Goal: Transaction & Acquisition: Download file/media

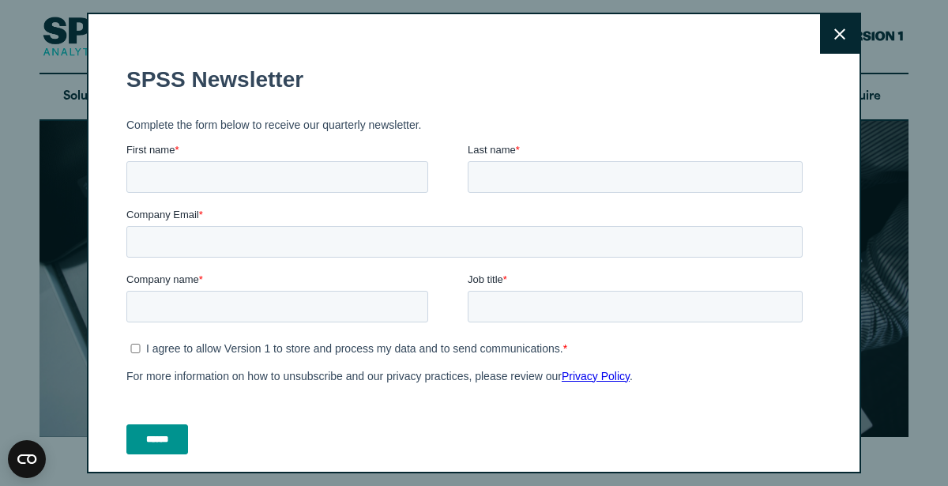
click at [837, 36] on icon at bounding box center [839, 34] width 11 height 12
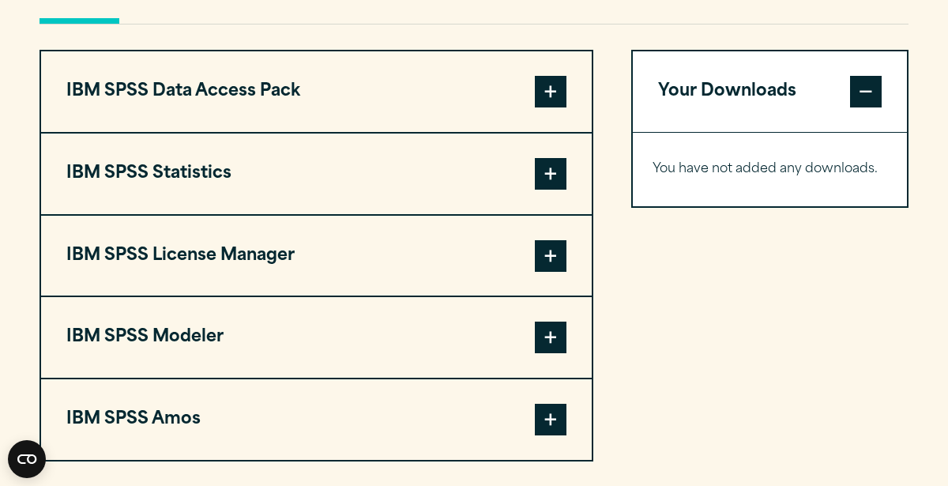
scroll to position [1231, 0]
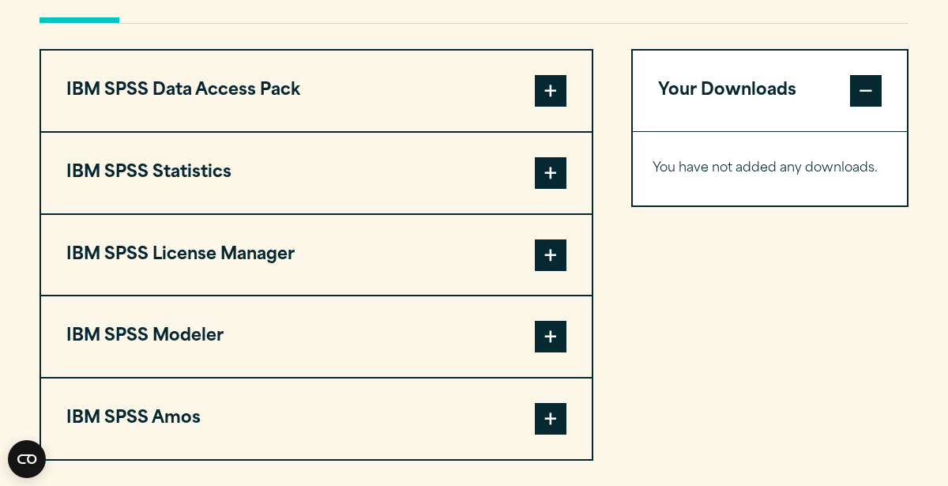
click at [547, 92] on span at bounding box center [551, 91] width 32 height 32
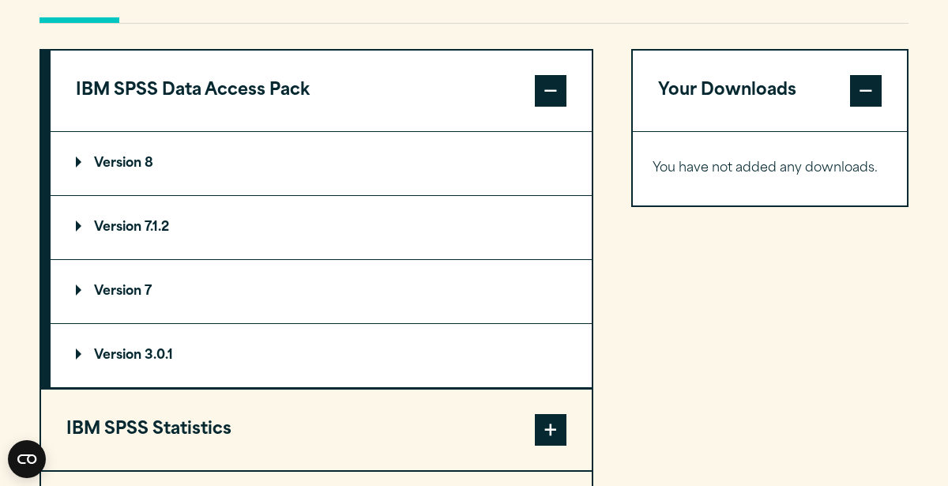
click at [545, 100] on span at bounding box center [551, 91] width 32 height 32
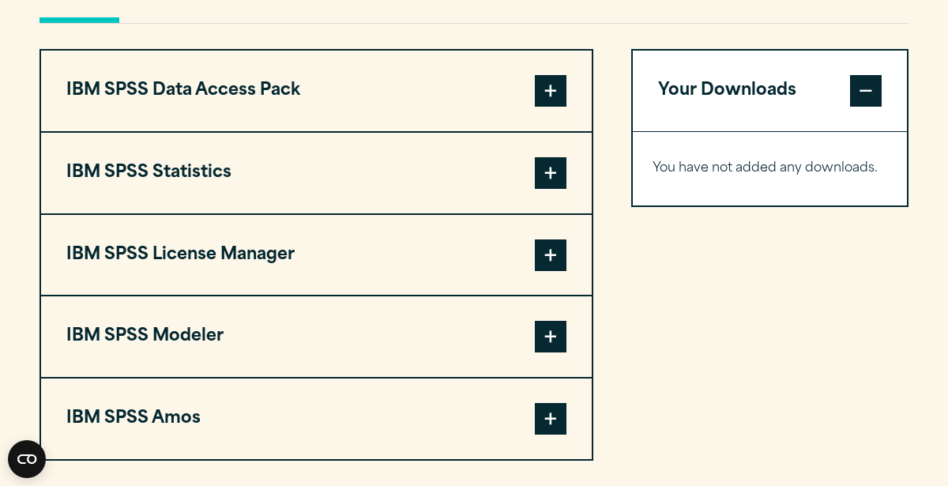
click at [552, 171] on span at bounding box center [551, 173] width 32 height 32
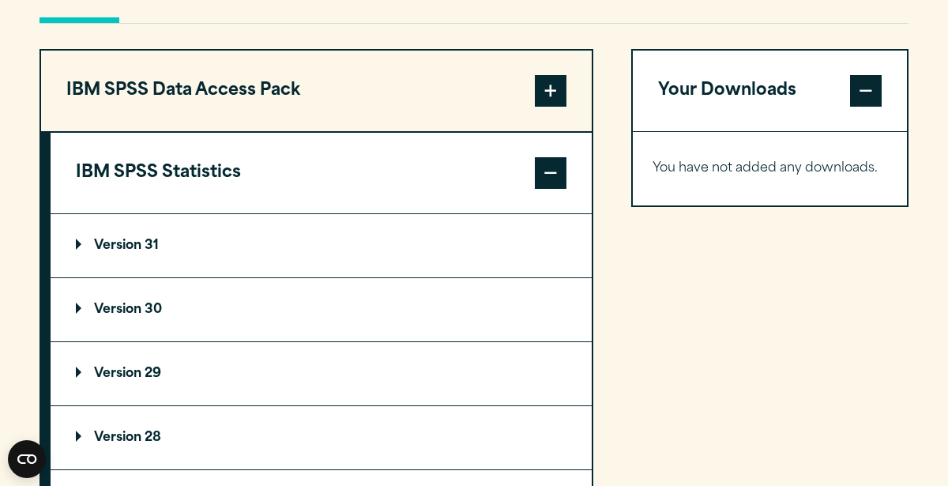
click at [537, 163] on span at bounding box center [551, 173] width 32 height 32
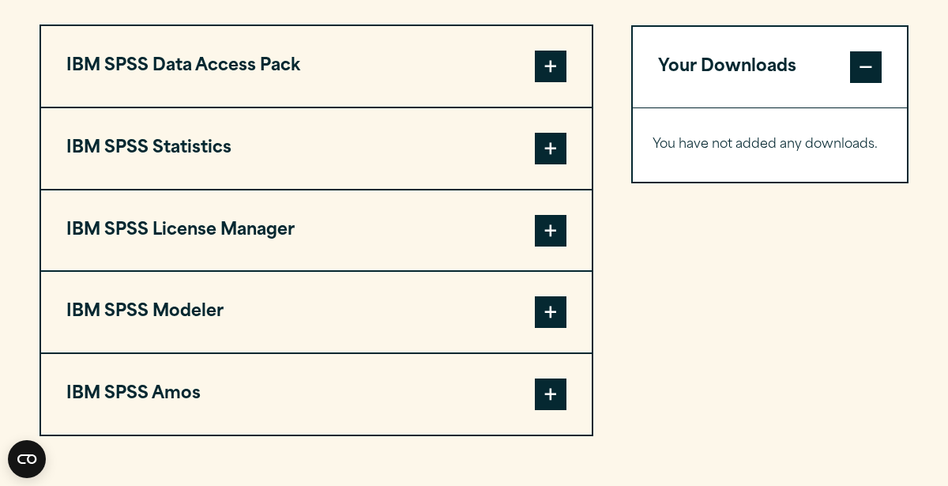
scroll to position [1246, 0]
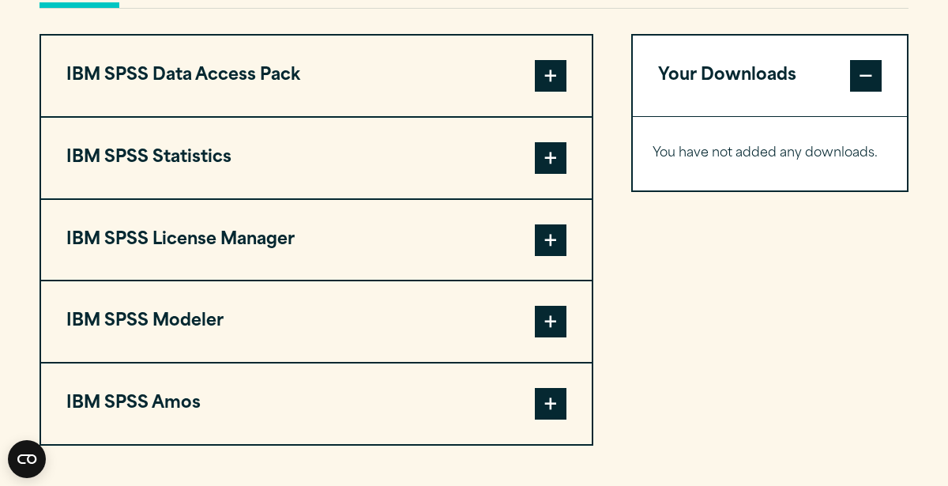
click at [438, 58] on button "IBM SPSS Data Access Pack" at bounding box center [316, 76] width 551 height 81
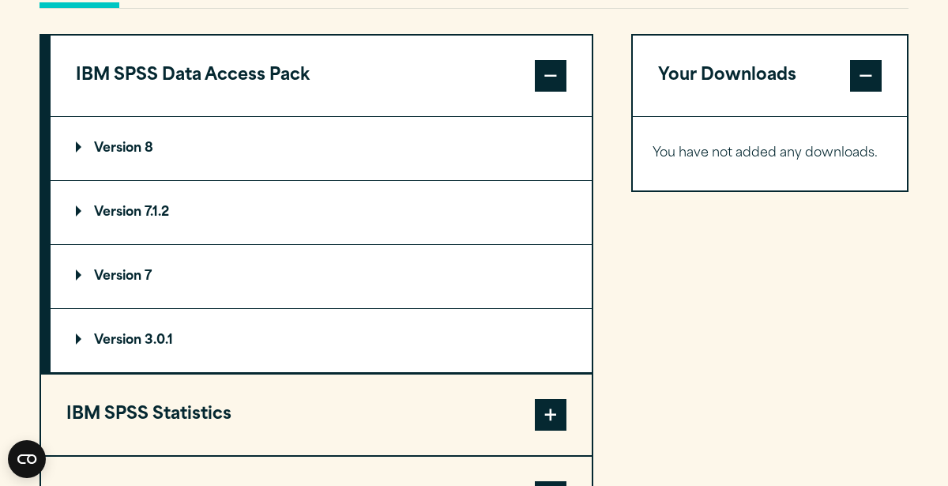
click at [438, 58] on button "IBM SPSS Data Access Pack" at bounding box center [321, 76] width 541 height 81
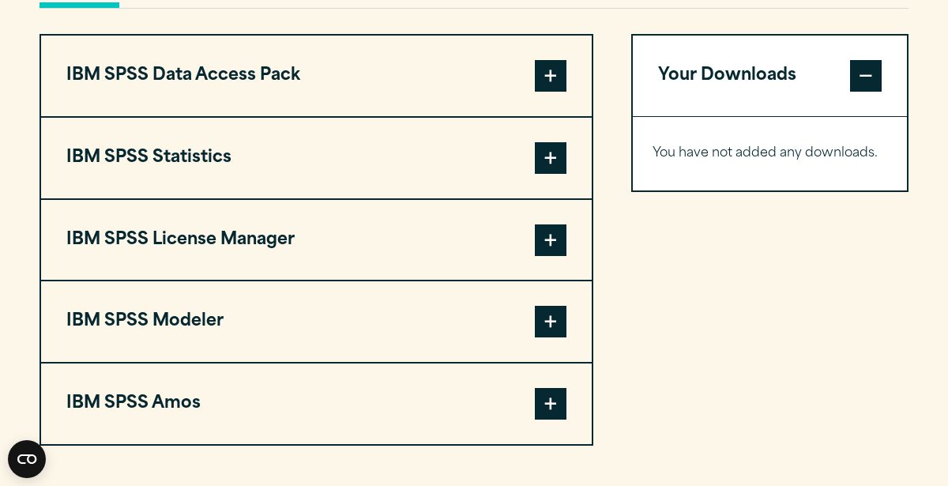
click at [441, 132] on button "IBM SPSS Statistics" at bounding box center [316, 158] width 551 height 81
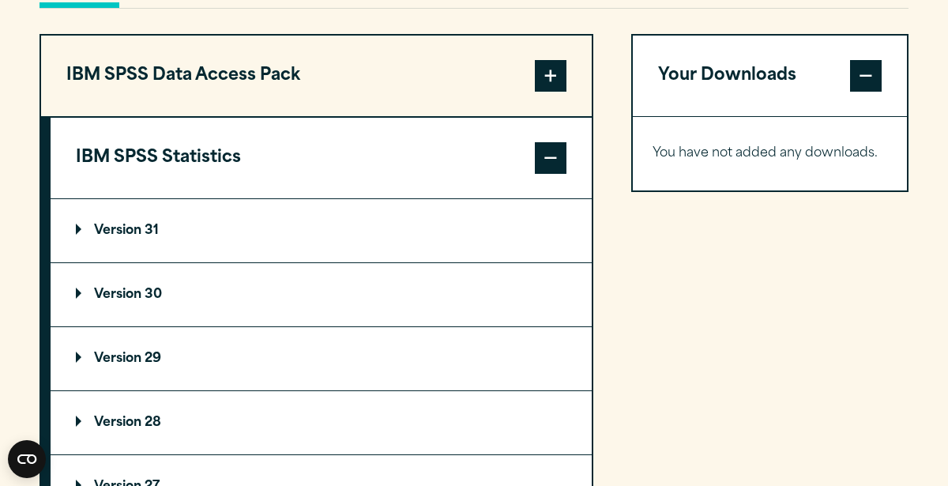
click at [103, 239] on summary "Version 31" at bounding box center [321, 230] width 541 height 63
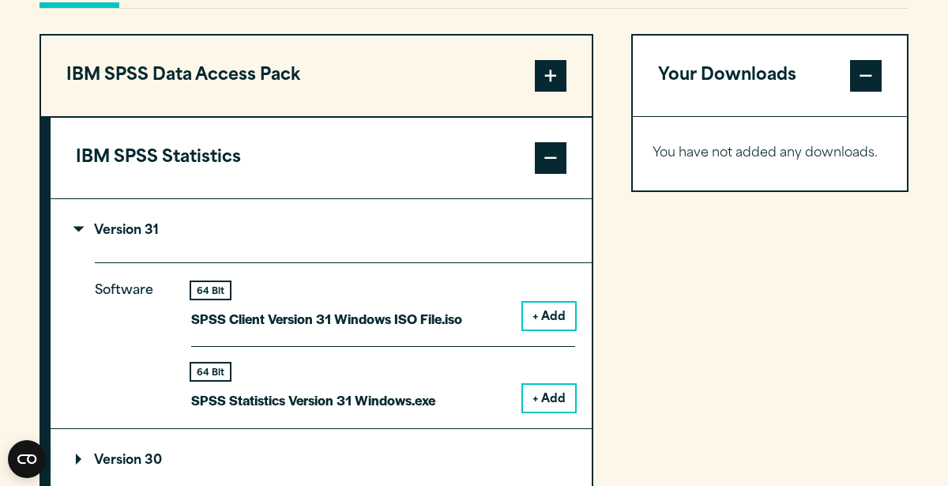
click at [550, 392] on button "+ Add" at bounding box center [549, 398] width 52 height 27
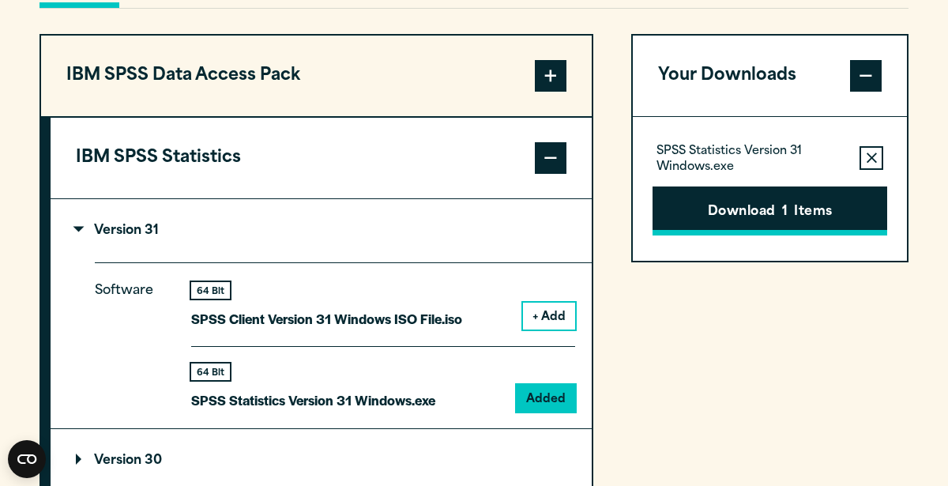
click at [711, 224] on button "Download 1 Items" at bounding box center [770, 210] width 235 height 49
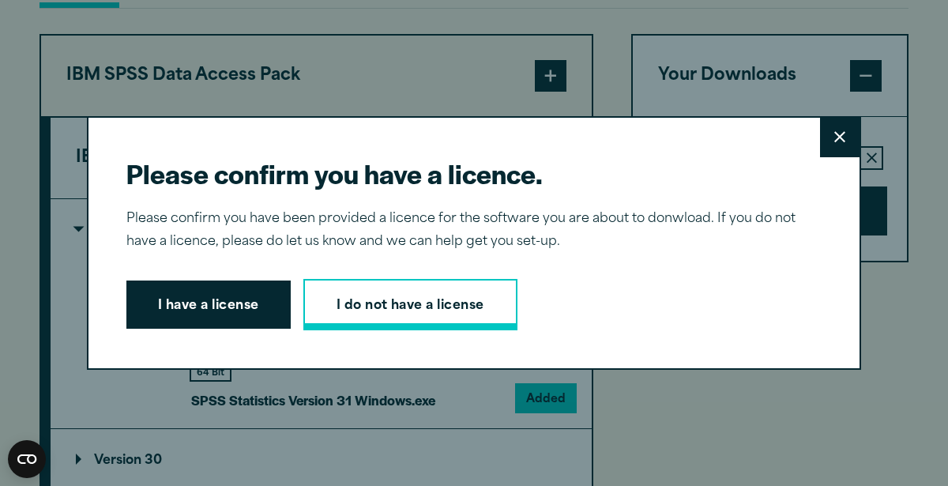
click at [357, 316] on link "I do not have a license" at bounding box center [410, 305] width 214 height 52
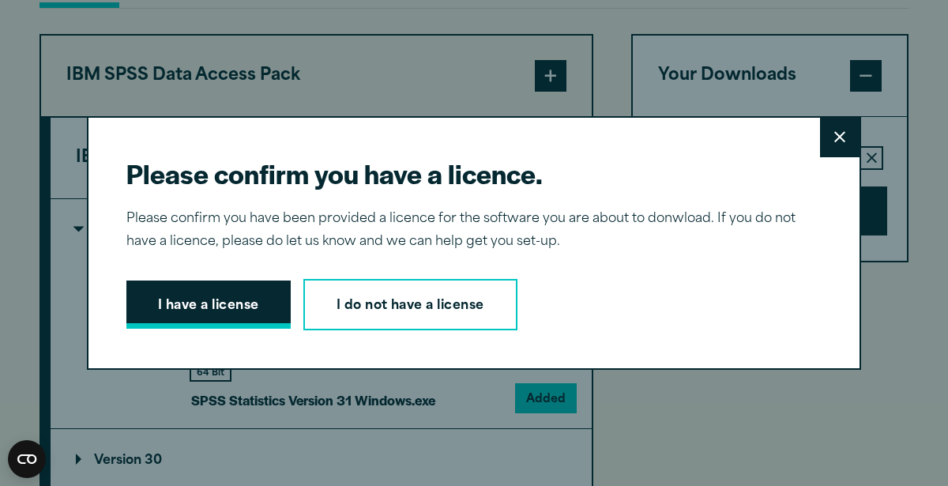
click at [234, 285] on button "I have a license" at bounding box center [208, 304] width 164 height 49
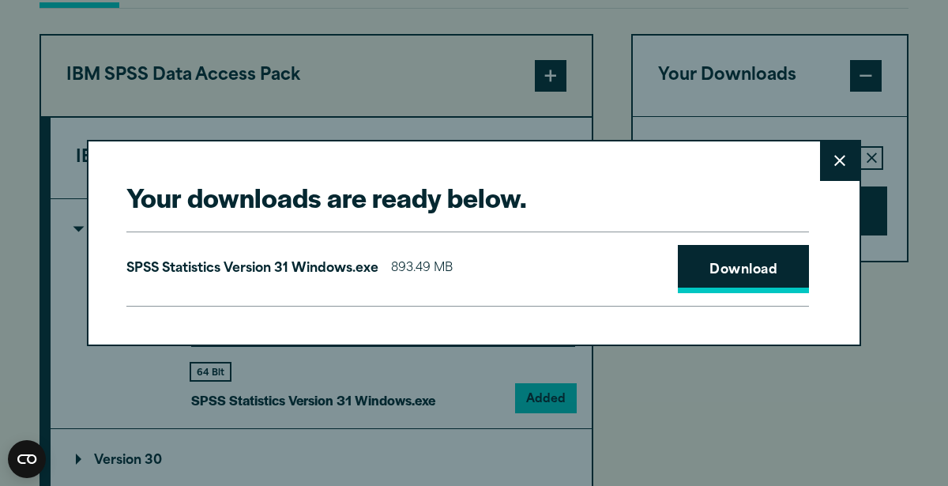
click at [710, 273] on link "Download" at bounding box center [743, 269] width 131 height 49
click at [834, 158] on icon at bounding box center [839, 161] width 11 height 12
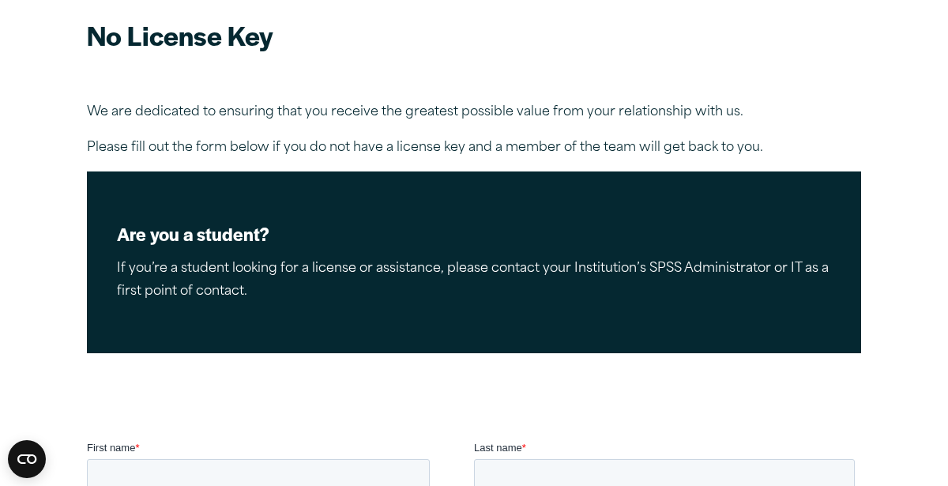
scroll to position [158, 0]
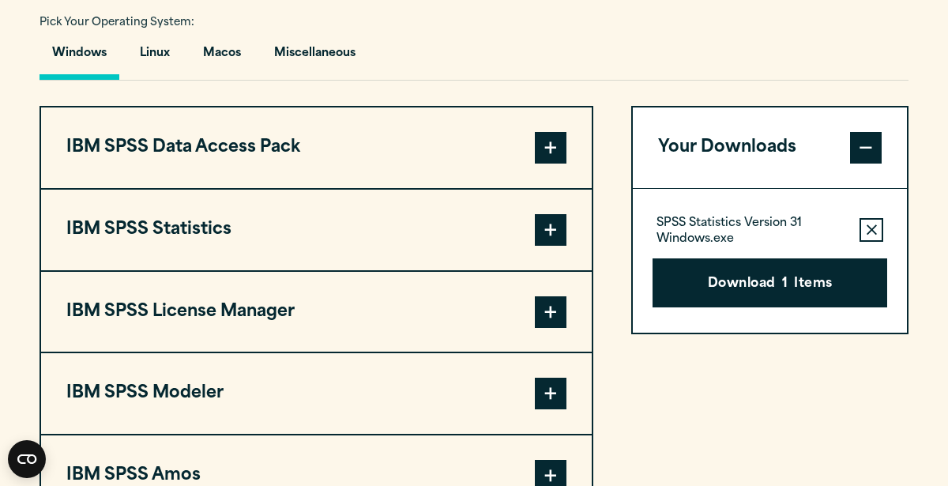
scroll to position [1202, 0]
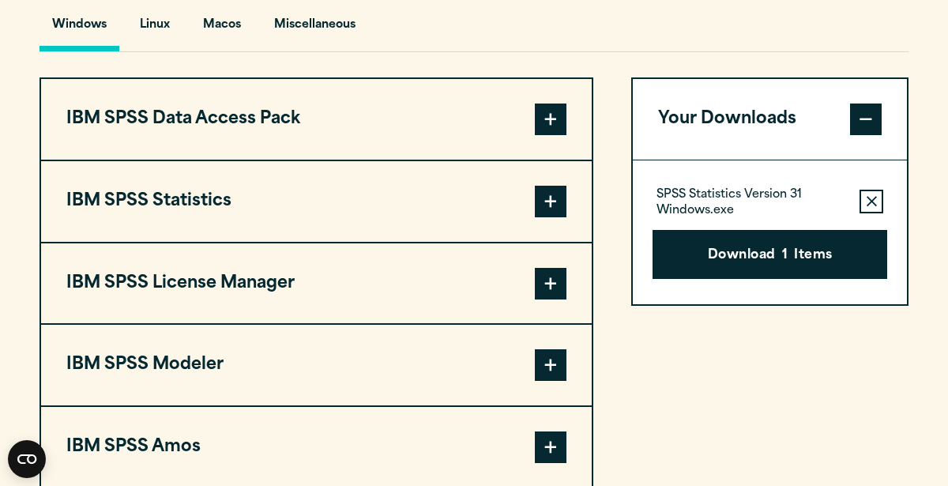
click at [548, 198] on span at bounding box center [551, 202] width 32 height 32
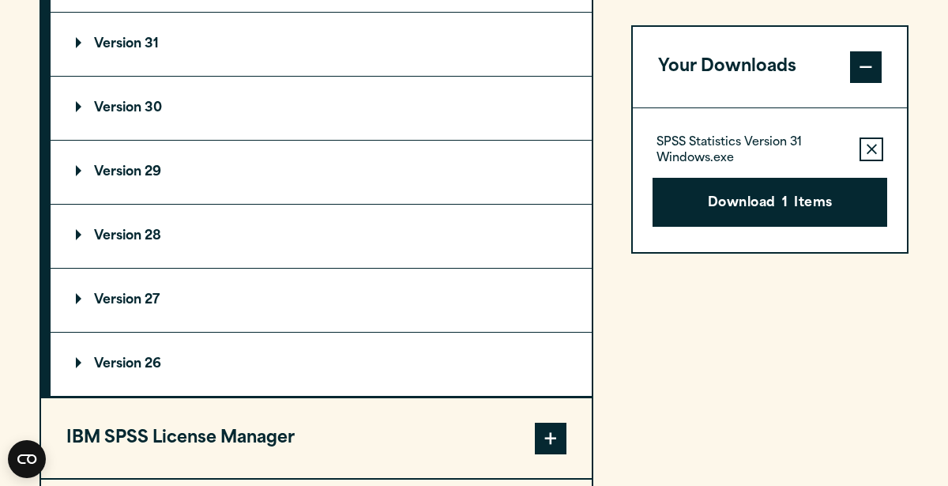
scroll to position [1433, 0]
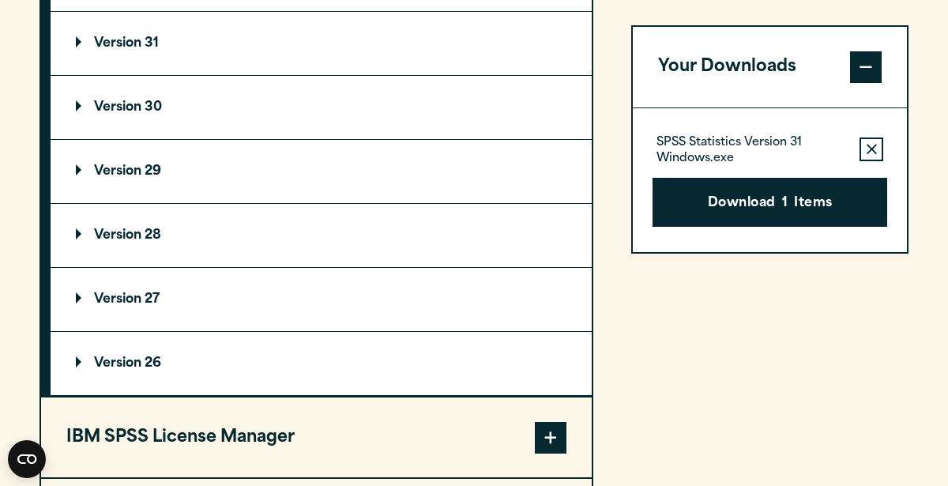
click at [129, 367] on summary "Version 26" at bounding box center [321, 363] width 541 height 63
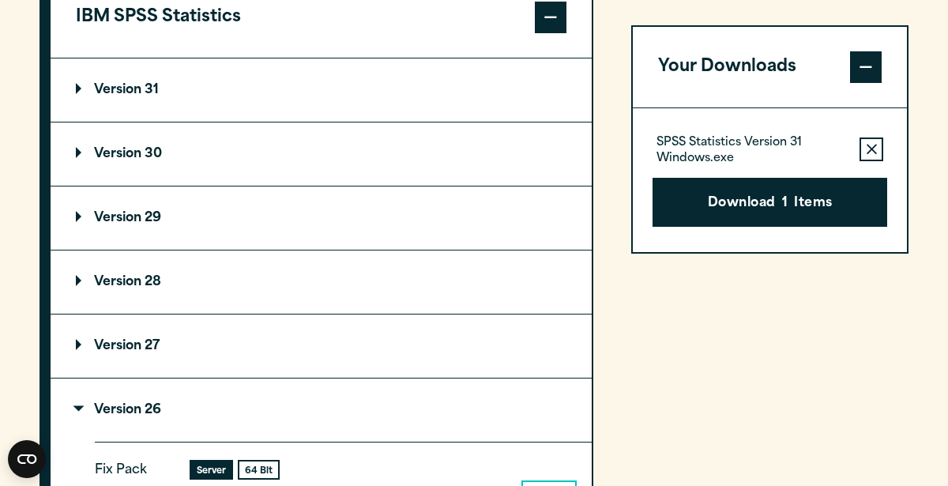
click at [154, 404] on p "Version 26" at bounding box center [118, 410] width 85 height 13
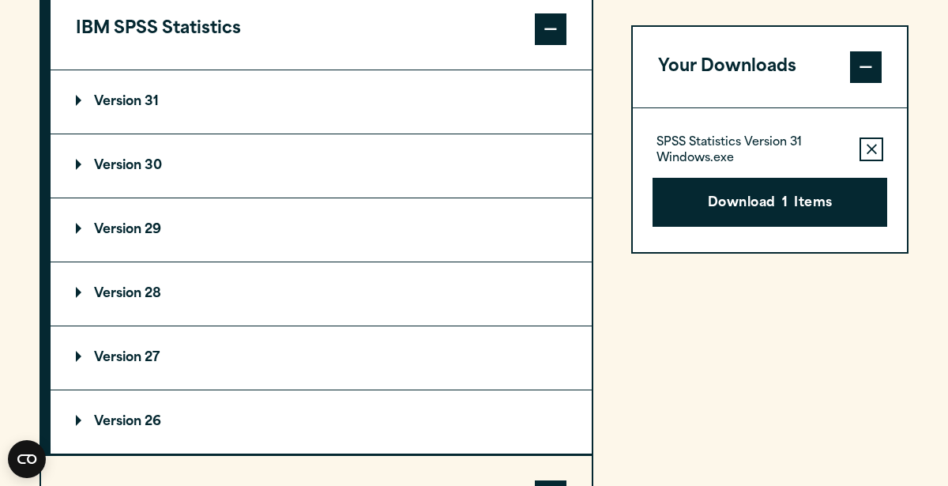
click at [469, 338] on summary "Version 27" at bounding box center [321, 357] width 541 height 63
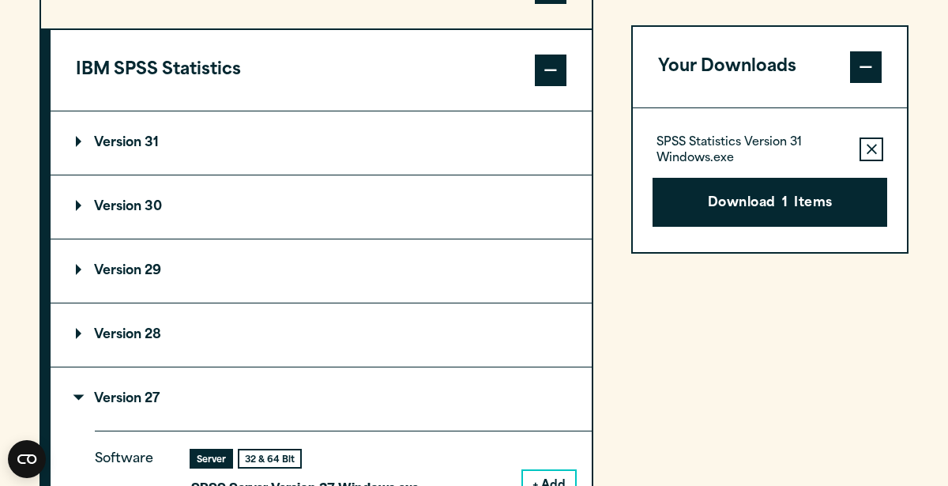
click at [123, 334] on p "Version 28" at bounding box center [118, 335] width 85 height 13
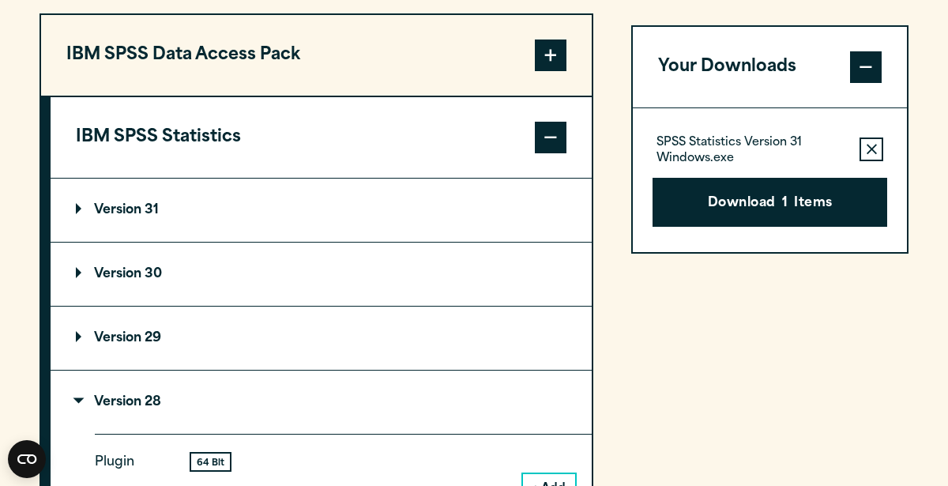
click at [101, 198] on summary "Version 31" at bounding box center [321, 210] width 541 height 63
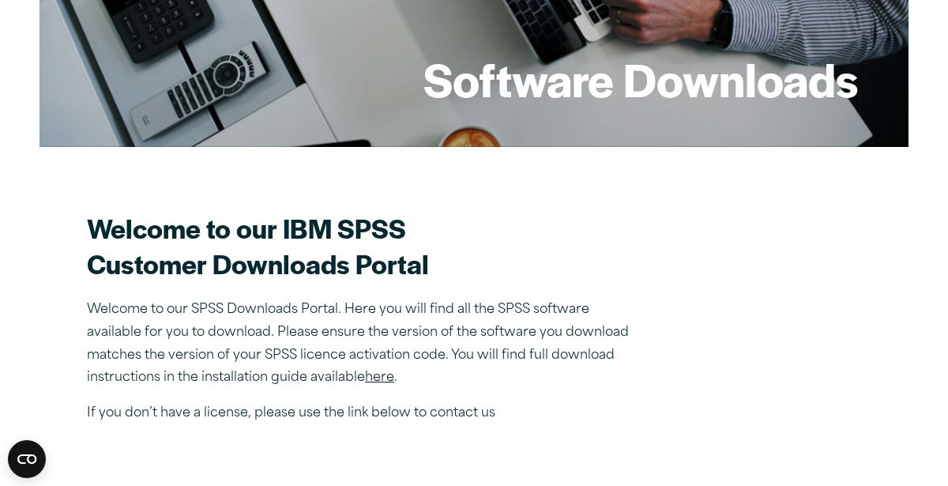
scroll to position [291, 0]
